Goal: Register for event/course: Sign up to attend an event or enroll in a course

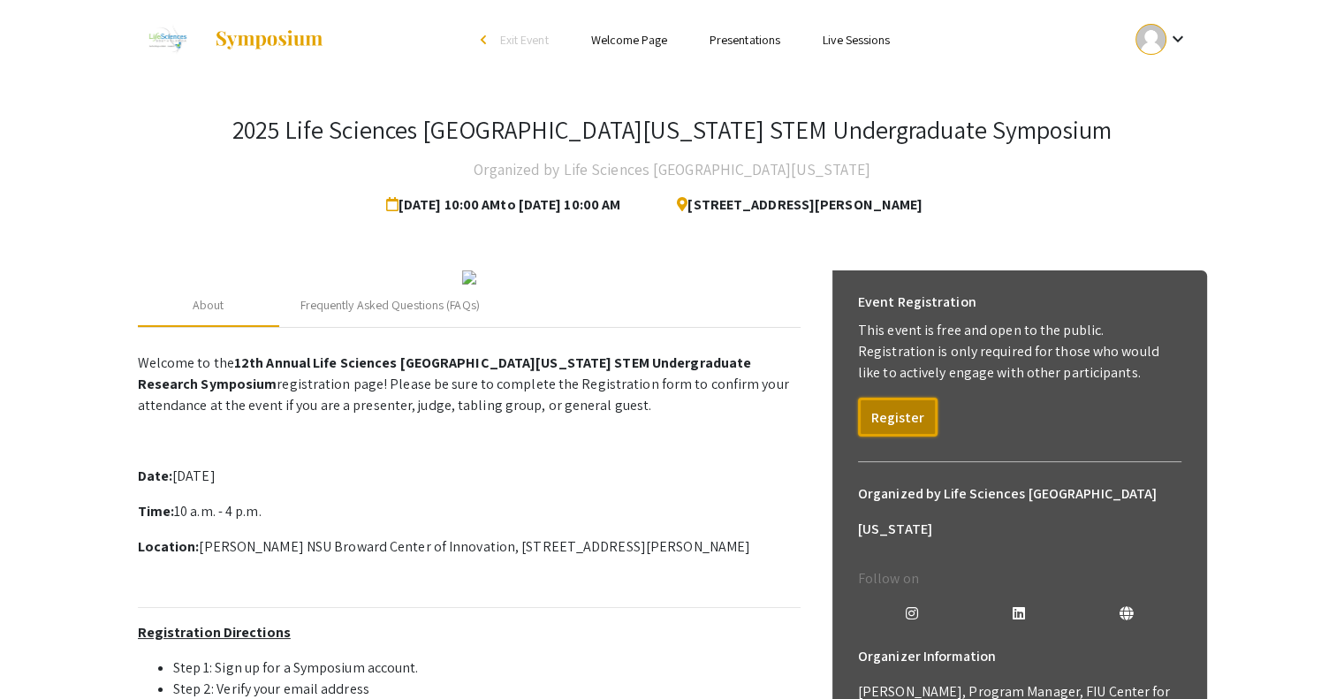
drag, startPoint x: 887, startPoint y: 423, endPoint x: 1099, endPoint y: 201, distance: 307.5
click at [1099, 201] on div "2025 Life Sciences South Florida STEM Undergraduate Symposium Organized by Life…" at bounding box center [673, 549] width 1096 height 939
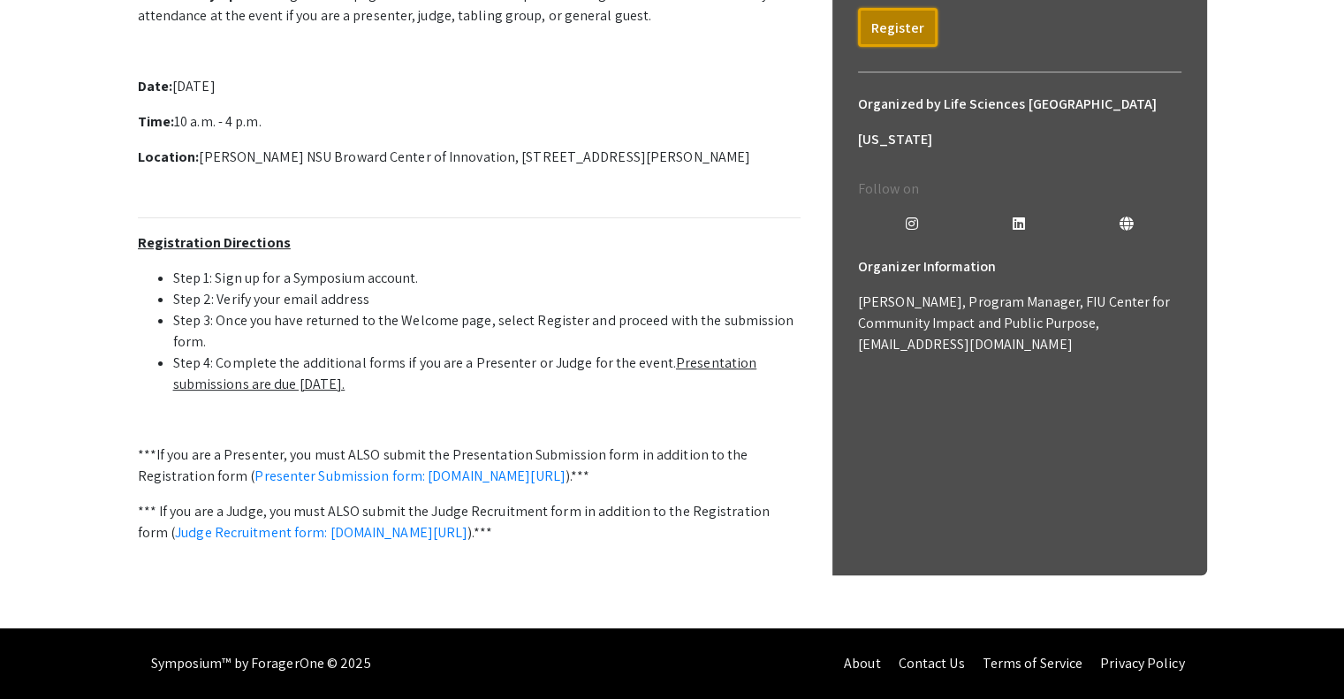
scroll to position [573, 0]
click at [566, 467] on link "Presenter Submission form: symposium.foragerone.com/lssfsymposium2025/submission" at bounding box center [410, 476] width 311 height 19
click at [0, 223] on app-registration-page-preview "2025 Life Sciences South Florida STEM Undergraduate Symposium Organized by Life…" at bounding box center [672, 159] width 1344 height 939
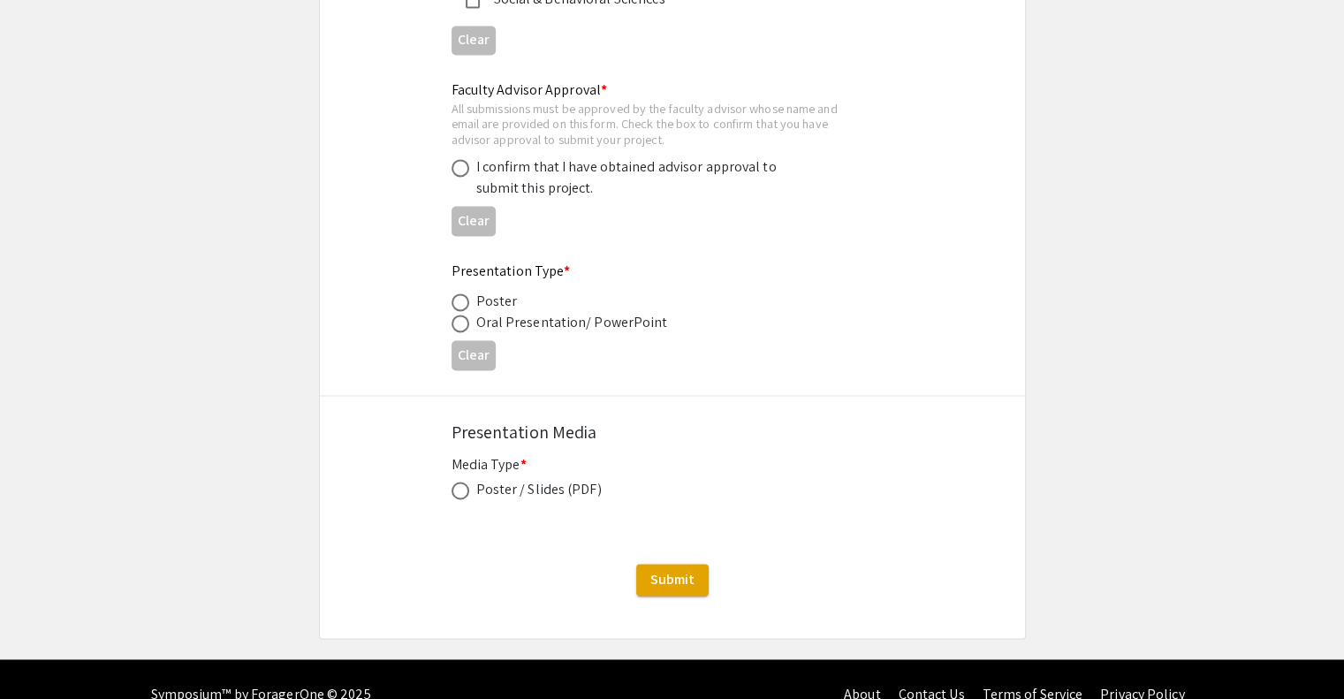
scroll to position [2673, 0]
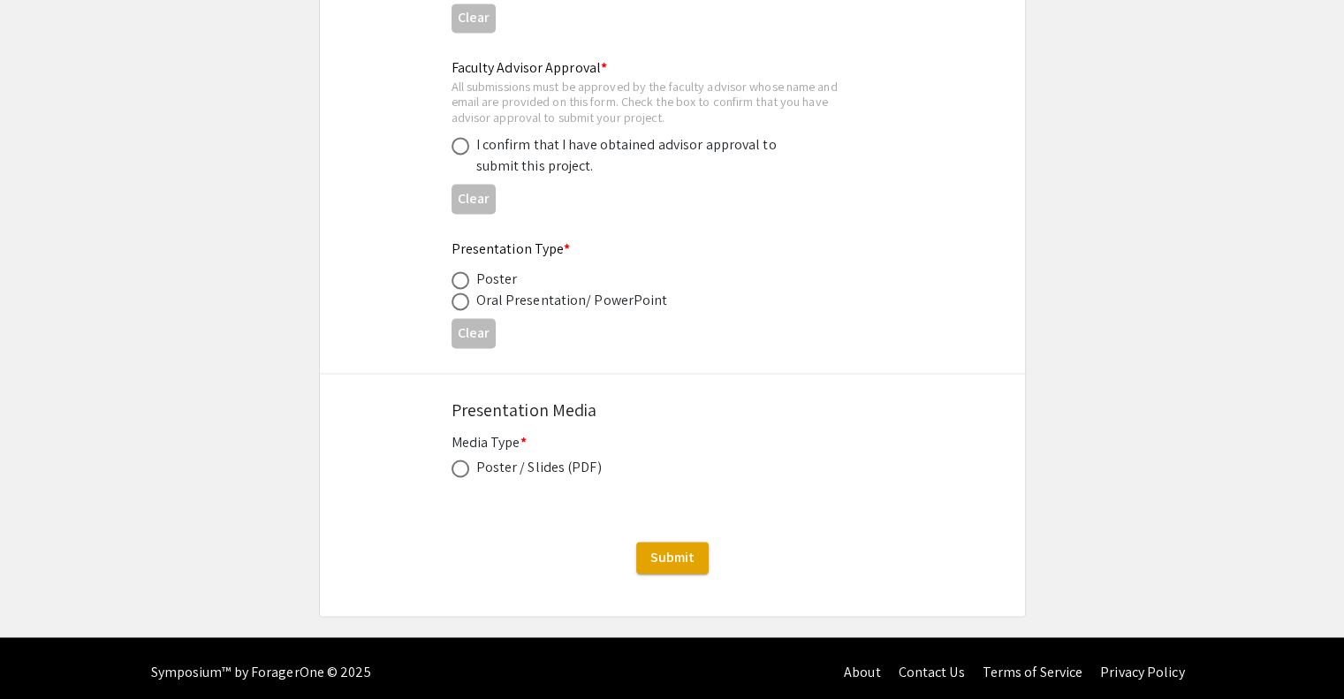
click at [529, 466] on div "Poster / Slides (PDF)" at bounding box center [538, 467] width 125 height 21
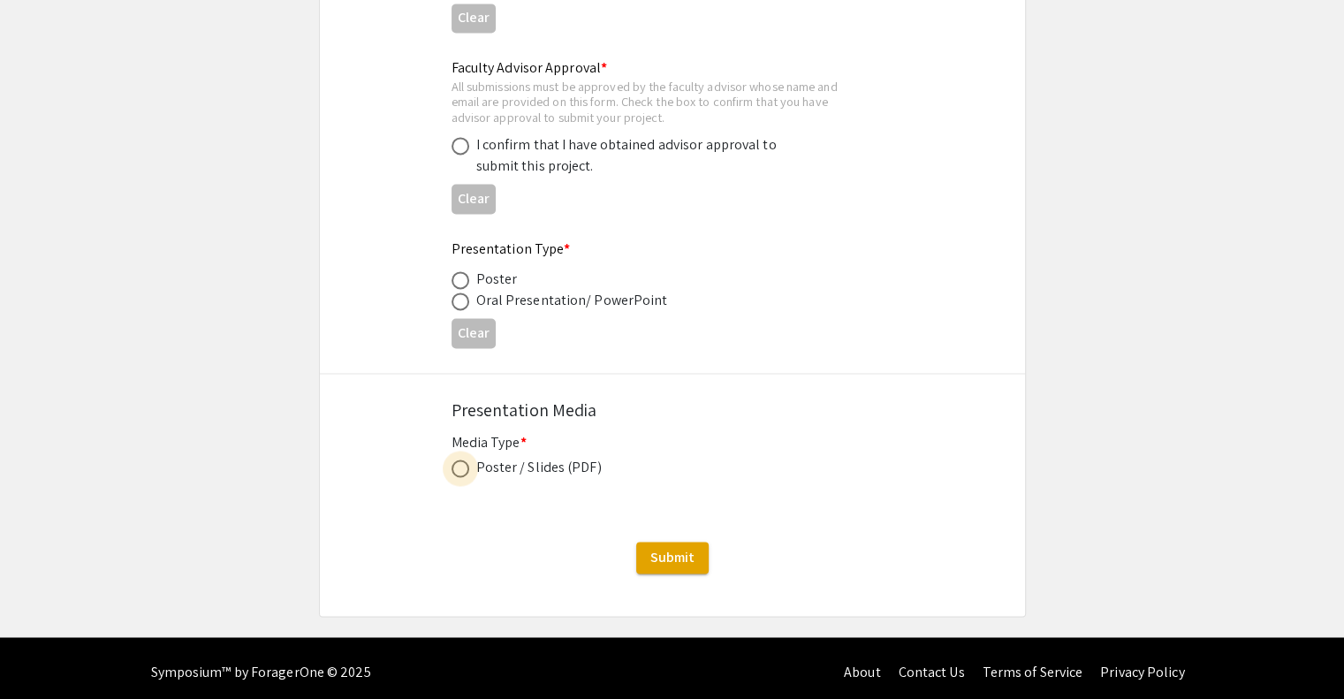
click at [452, 460] on span at bounding box center [461, 469] width 18 height 18
click at [452, 460] on input "radio" at bounding box center [461, 469] width 18 height 18
radio input "true"
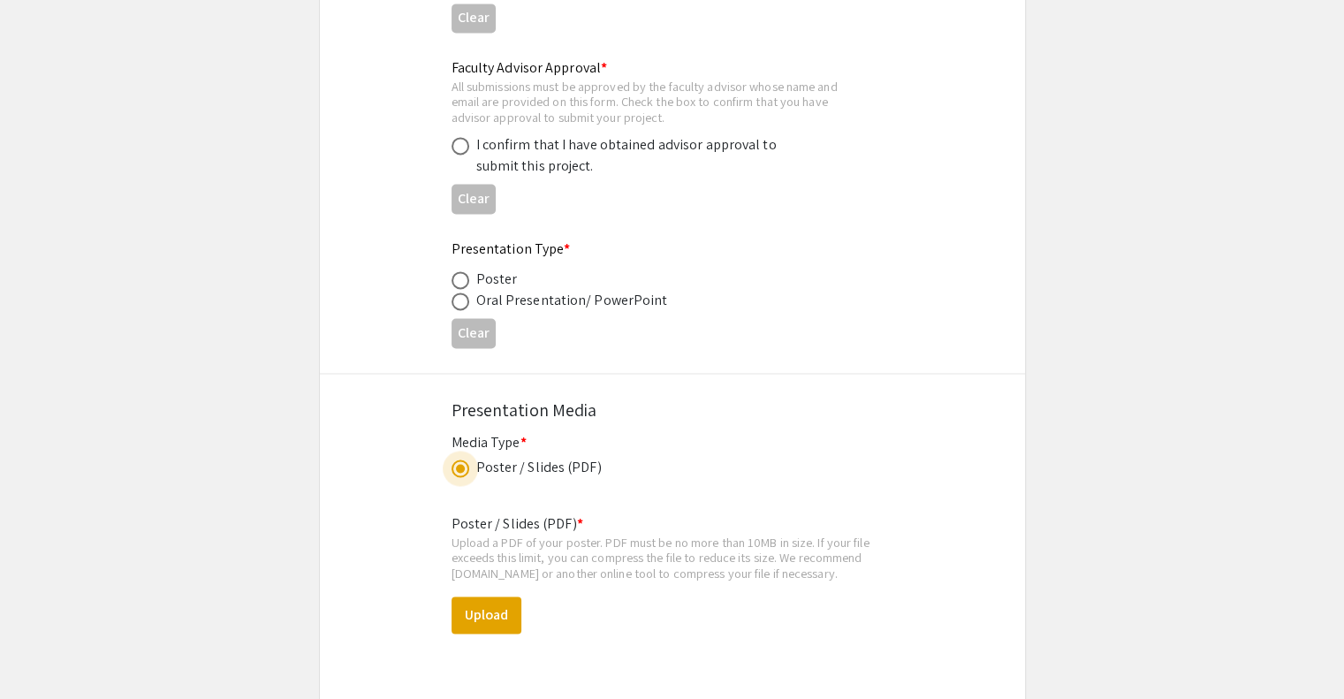
click at [452, 460] on span at bounding box center [461, 469] width 18 height 18
click at [452, 460] on input "radio" at bounding box center [461, 469] width 18 height 18
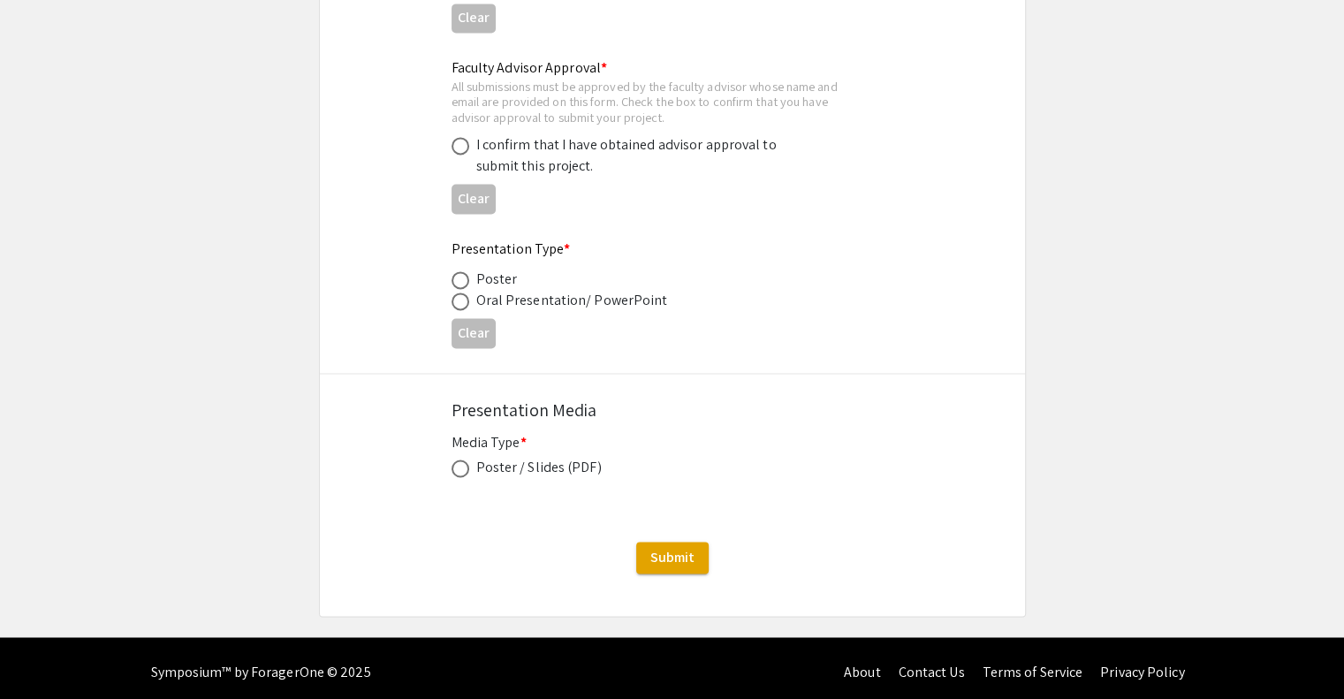
scroll to position [2672, 0]
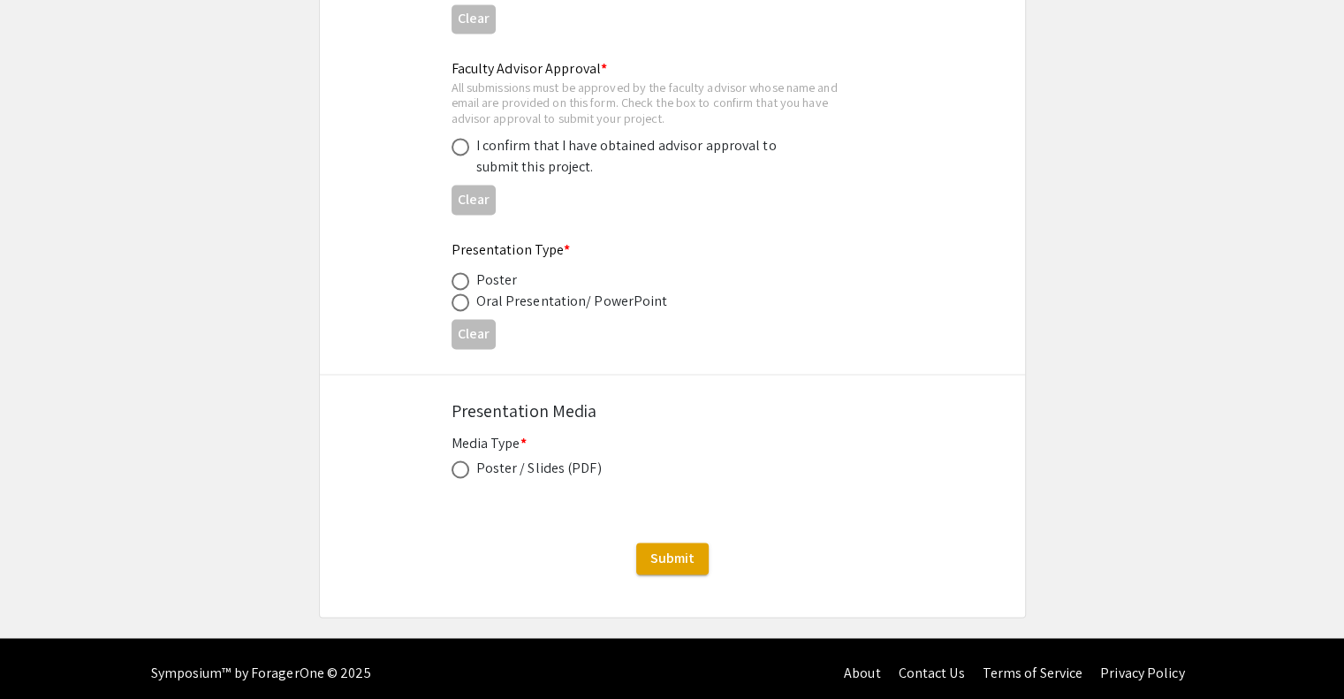
click at [456, 463] on span at bounding box center [461, 469] width 18 height 18
click at [456, 463] on input "radio" at bounding box center [461, 469] width 18 height 18
radio input "true"
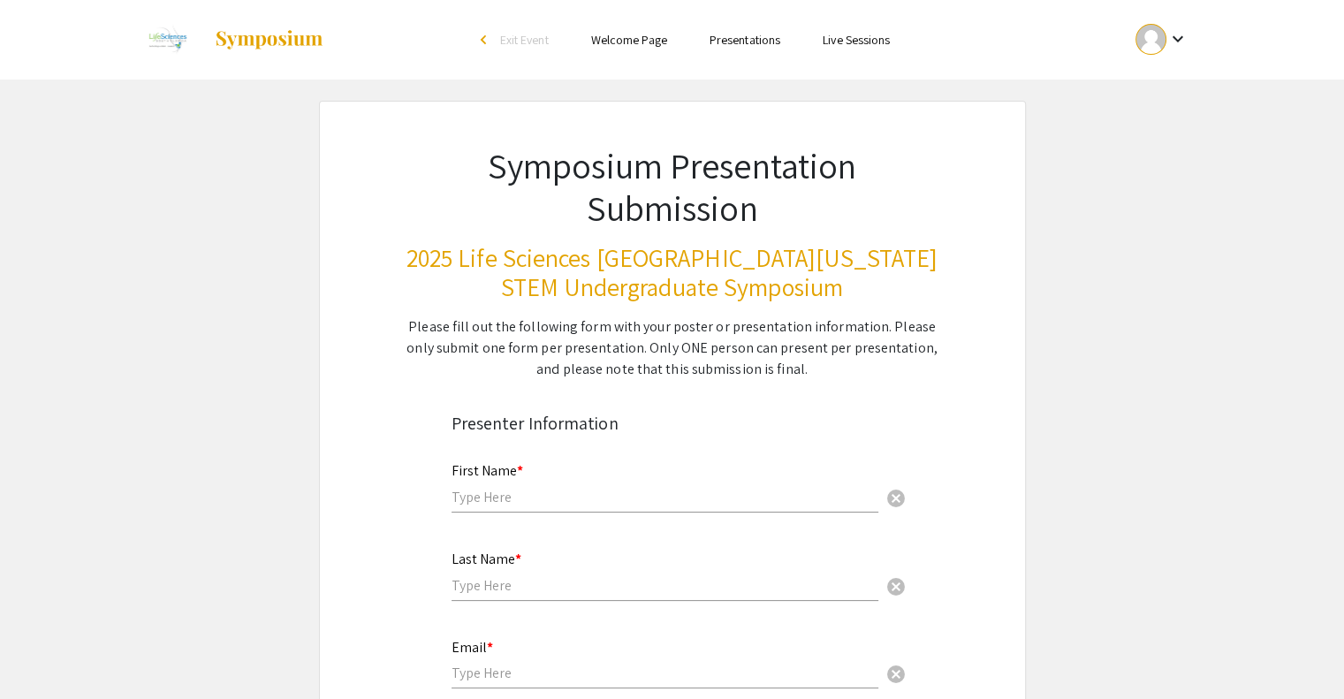
scroll to position [5, 0]
